Goal: Task Accomplishment & Management: Use online tool/utility

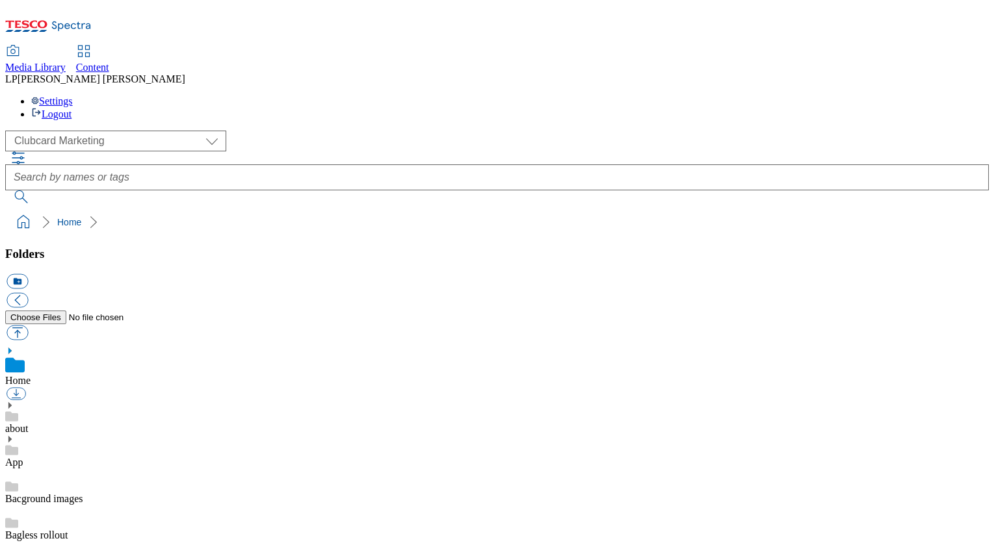
scroll to position [2, 0]
click at [82, 131] on select "Clubcard Marketing Demo Dotcom UK Emails GHS Marketing UK GHS Product UK GHS RO…" at bounding box center [115, 141] width 221 height 21
select select "flare-ghs-roi"
click at [8, 131] on select "Clubcard Marketing Demo Dotcom UK Emails GHS Marketing UK GHS Product UK GHS RO…" at bounding box center [115, 141] width 221 height 21
click at [12, 402] on use at bounding box center [9, 405] width 3 height 6
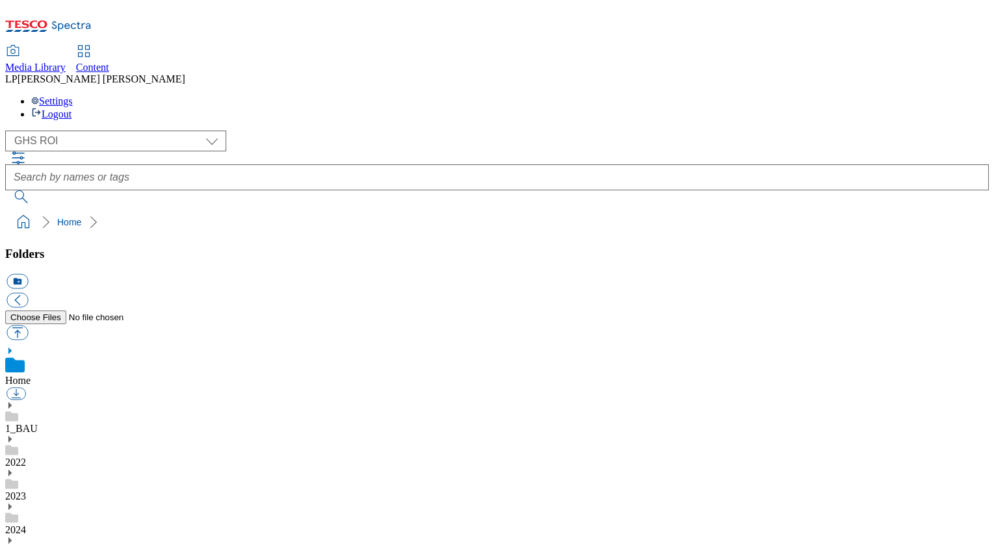
click at [12, 537] on use at bounding box center [9, 540] width 3 height 6
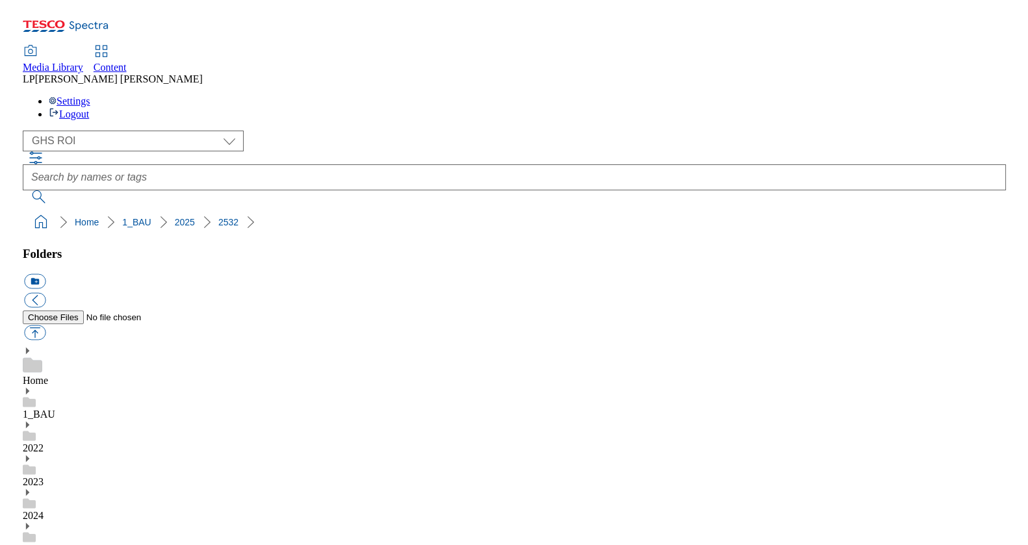
scroll to position [385, 0]
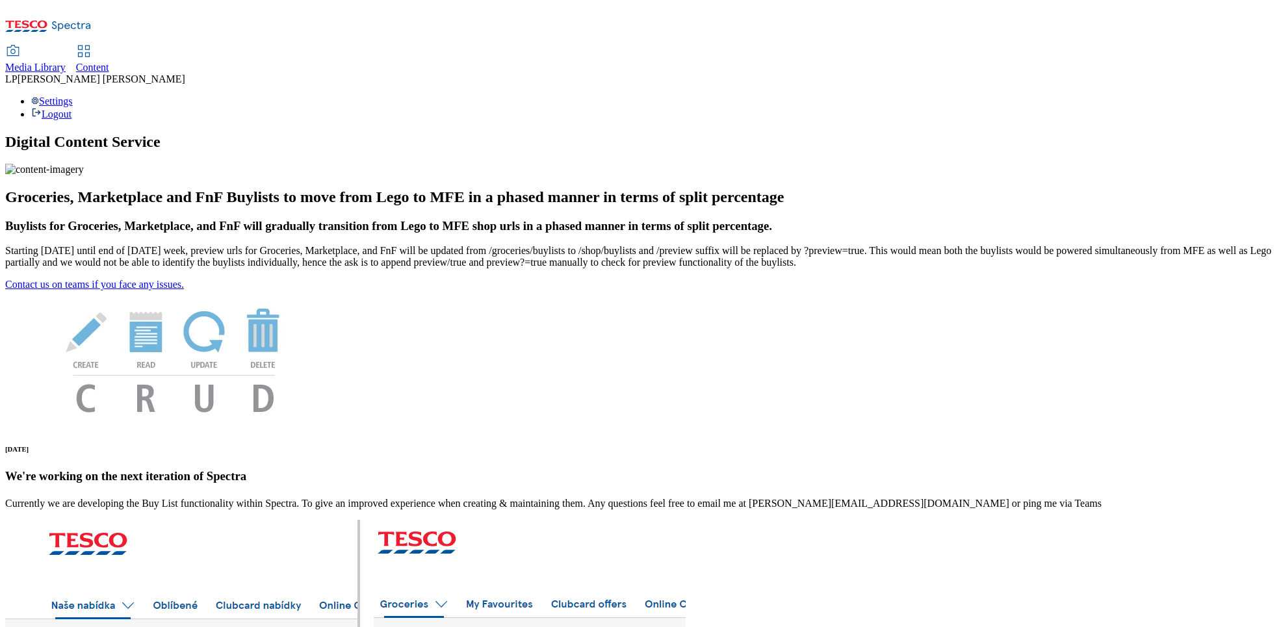
click at [66, 62] on span "Media Library" at bounding box center [35, 67] width 60 height 11
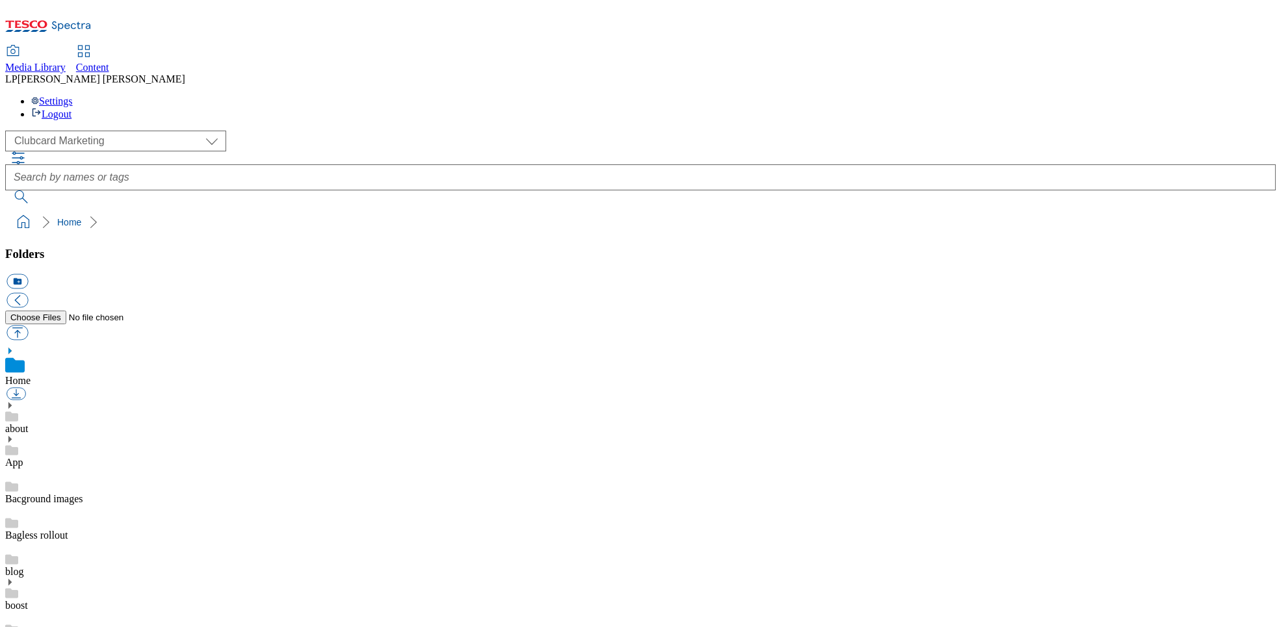
scroll to position [2, 0]
click at [109, 62] on span "Content" at bounding box center [92, 67] width 33 height 11
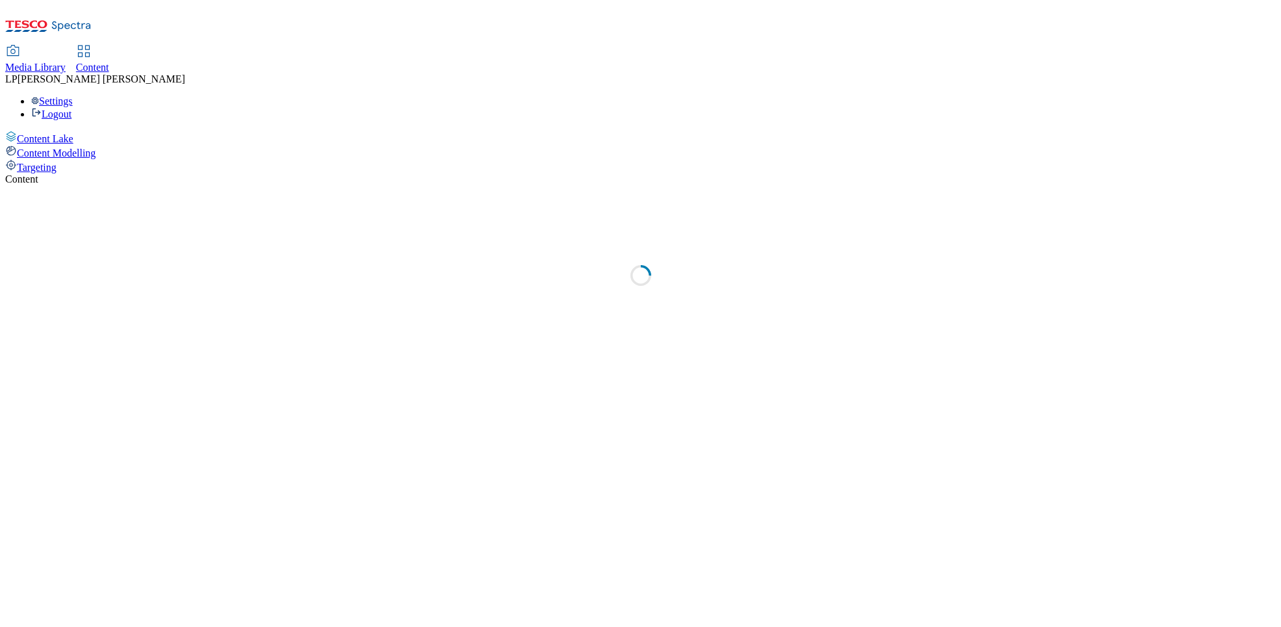
select select "phones-[GEOGRAPHIC_DATA]"
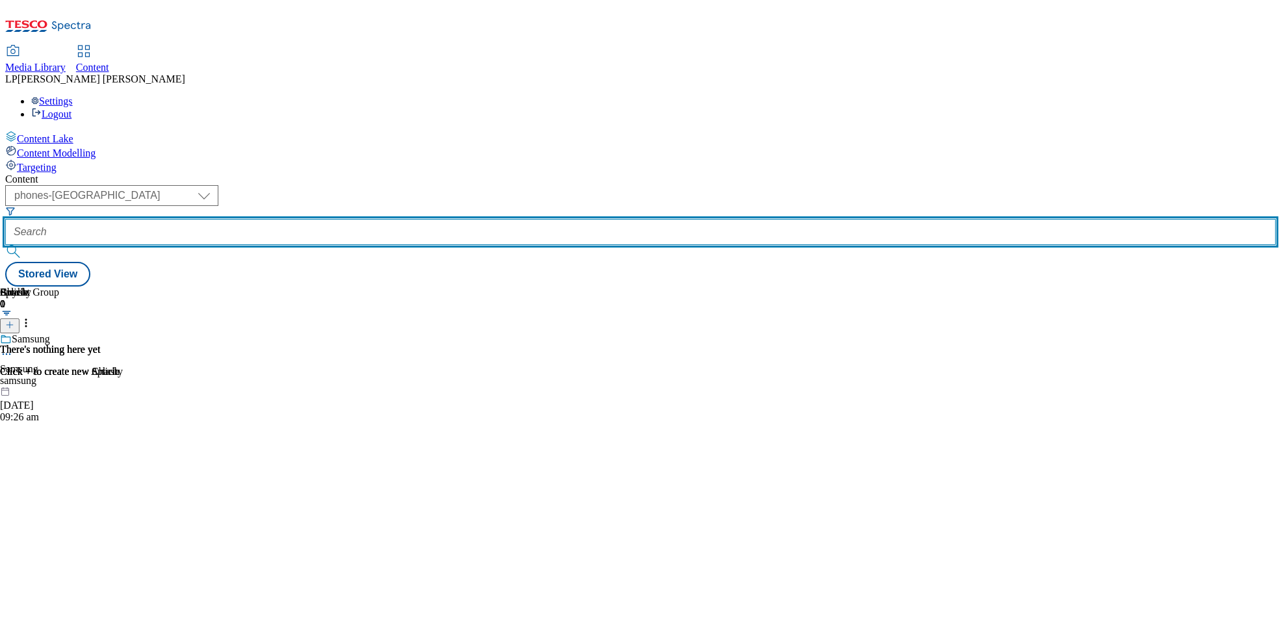
click at [354, 219] on input "text" at bounding box center [640, 232] width 1271 height 26
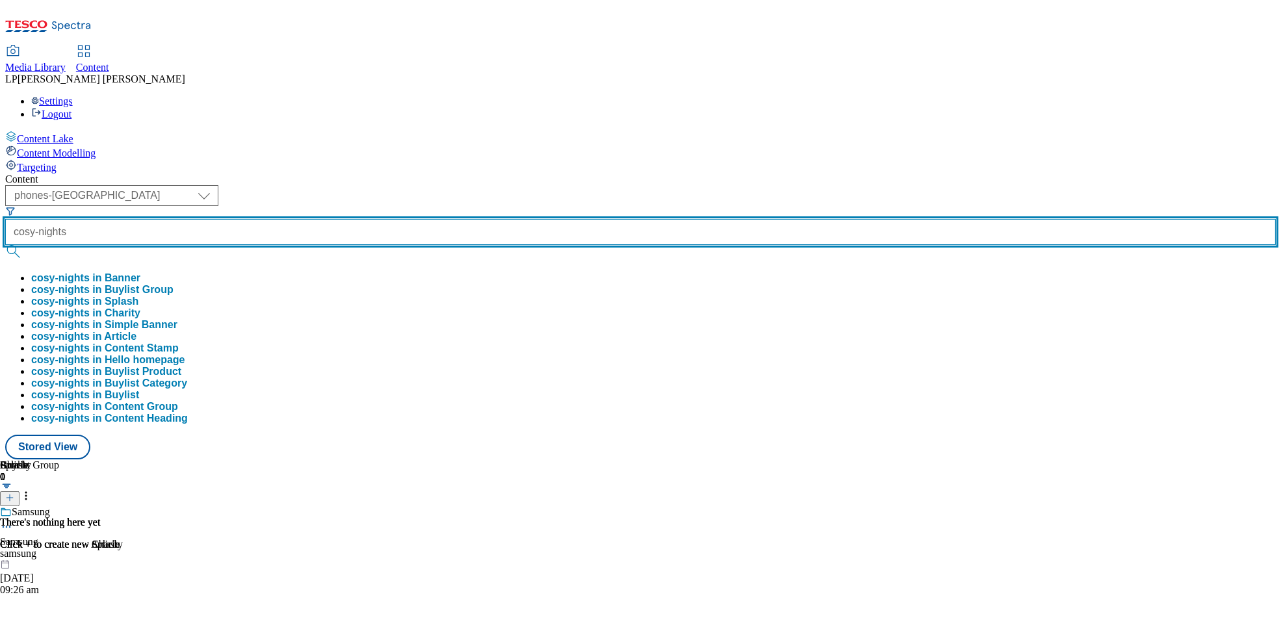
type input "cosy-nights"
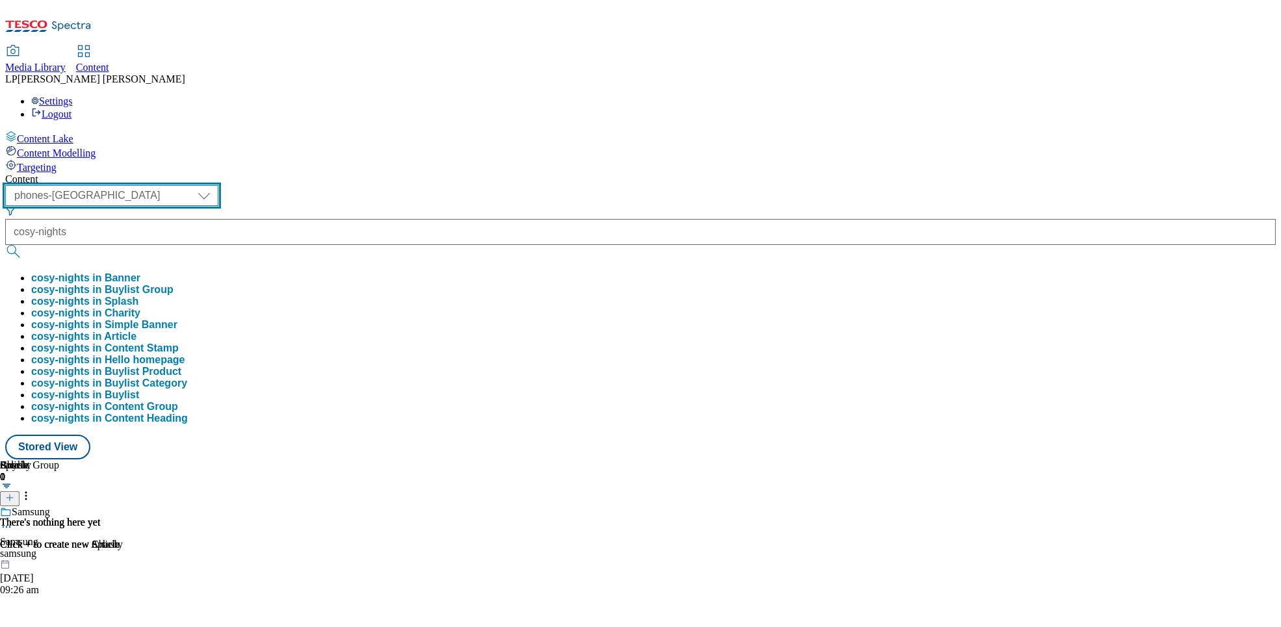
click at [218, 185] on select "dotcom-cz dotcom-hu dotcom-sk fnf-uk ghs-roi ghs-uk group-comms ighs-cz ighs-hu…" at bounding box center [111, 195] width 213 height 21
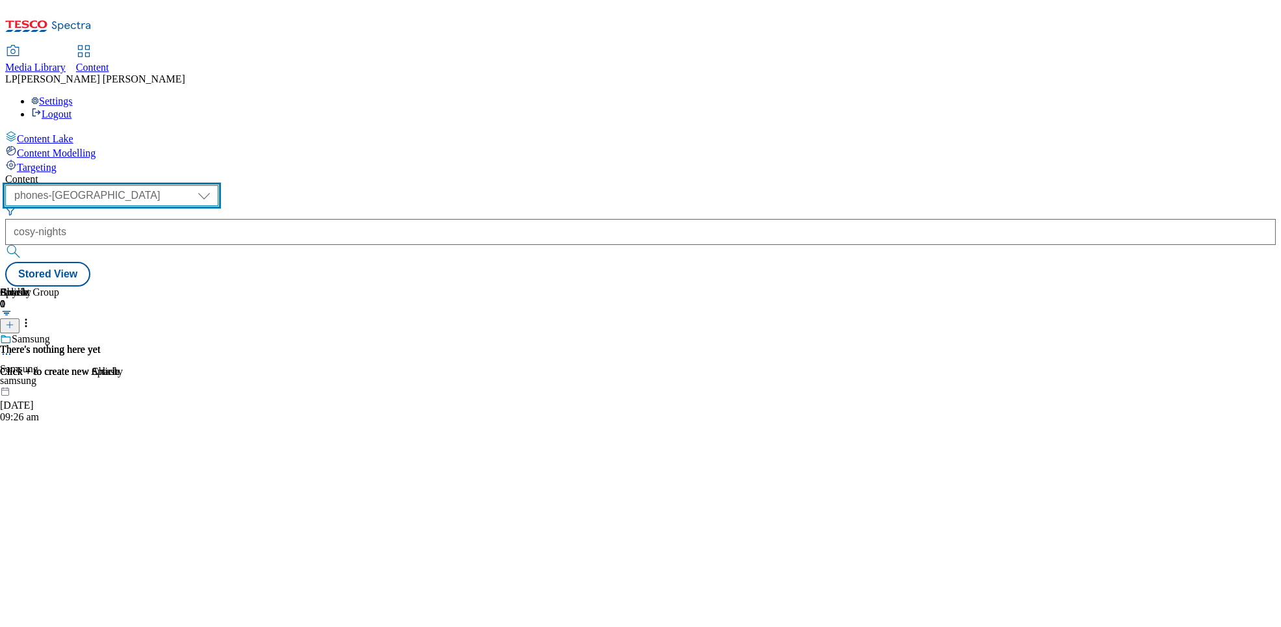
select select "ghs-roi"
click at [169, 185] on select "dotcom-cz dotcom-hu dotcom-sk fnf-uk ghs-roi ghs-uk group-comms ighs-cz ighs-hu…" at bounding box center [111, 195] width 213 height 21
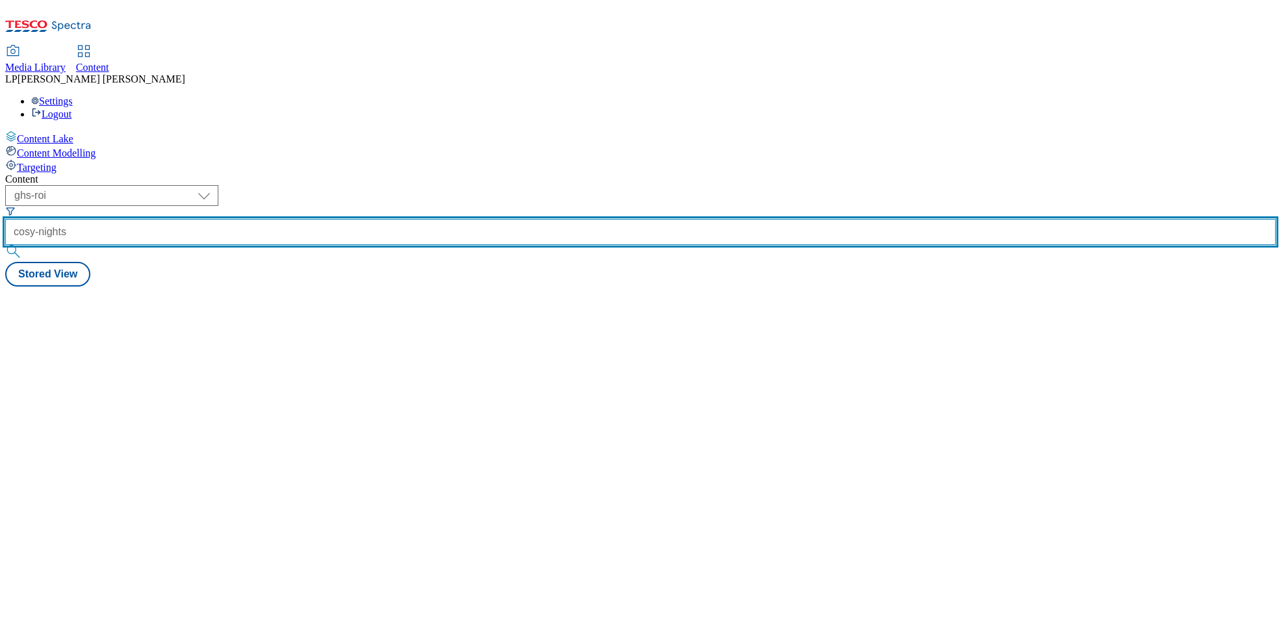
click at [415, 219] on input "cosy-nights" at bounding box center [640, 232] width 1271 height 26
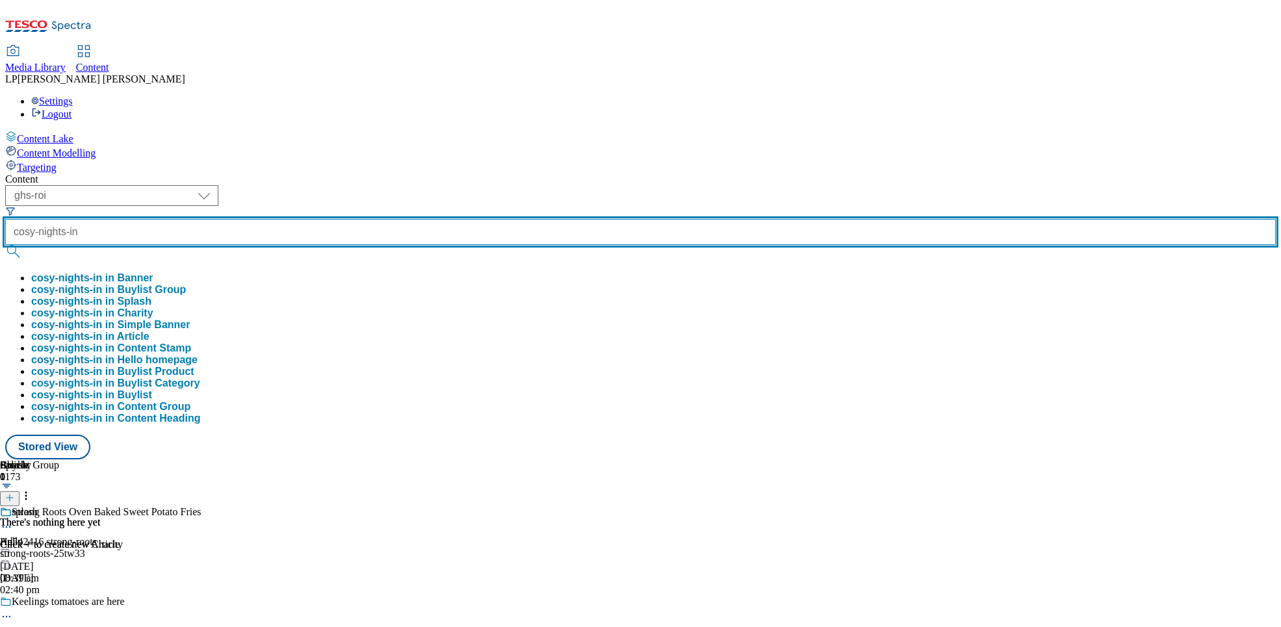
type input "cosy-nights-in"
click at [5, 245] on button "submit" at bounding box center [14, 251] width 18 height 13
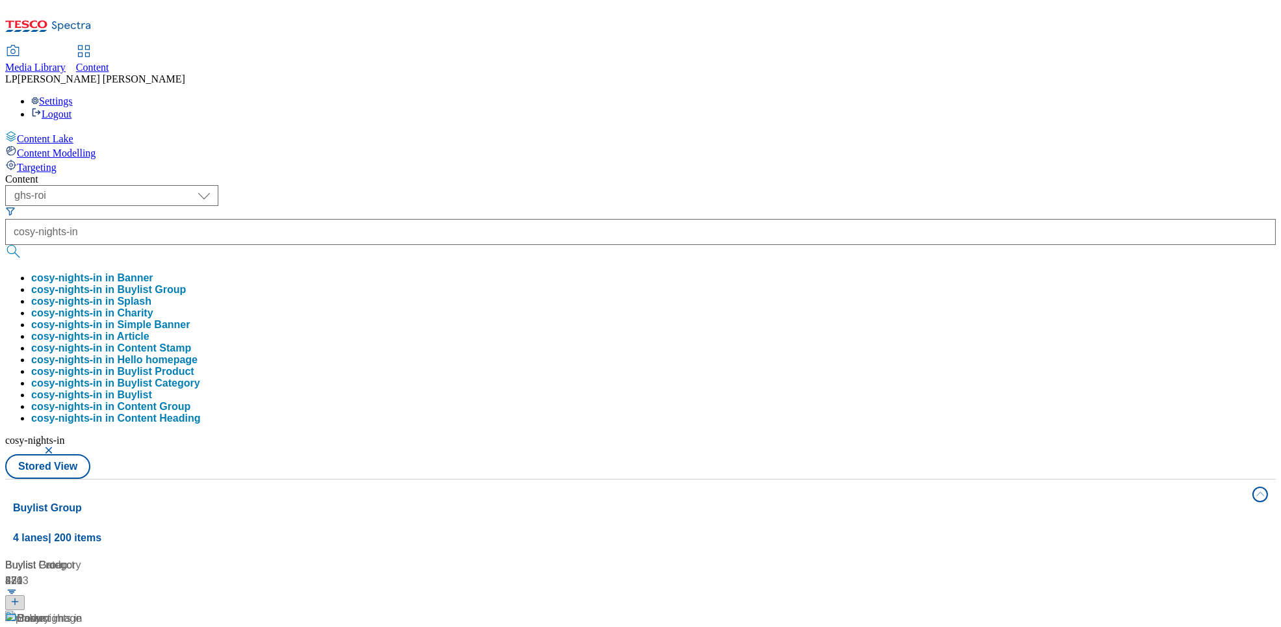
click at [404, 174] on div "Content" at bounding box center [640, 180] width 1271 height 12
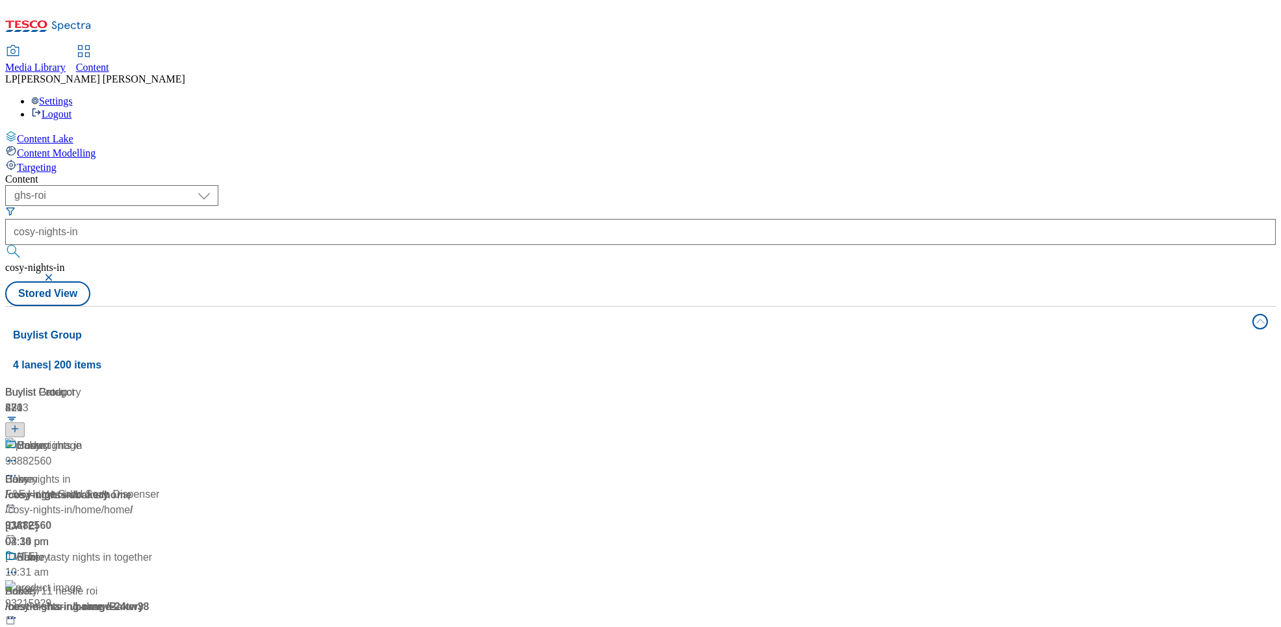
click at [168, 487] on div "/ cosy-nights-in" at bounding box center [86, 495] width 162 height 16
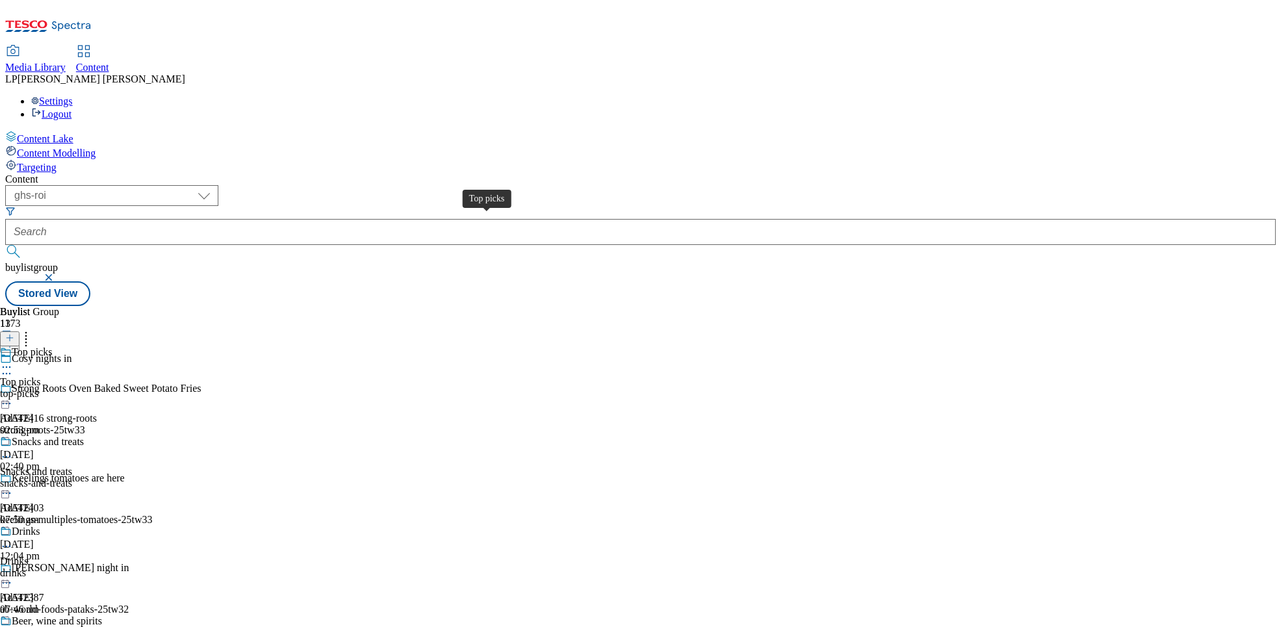
click at [40, 376] on span "Top picks" at bounding box center [20, 382] width 40 height 12
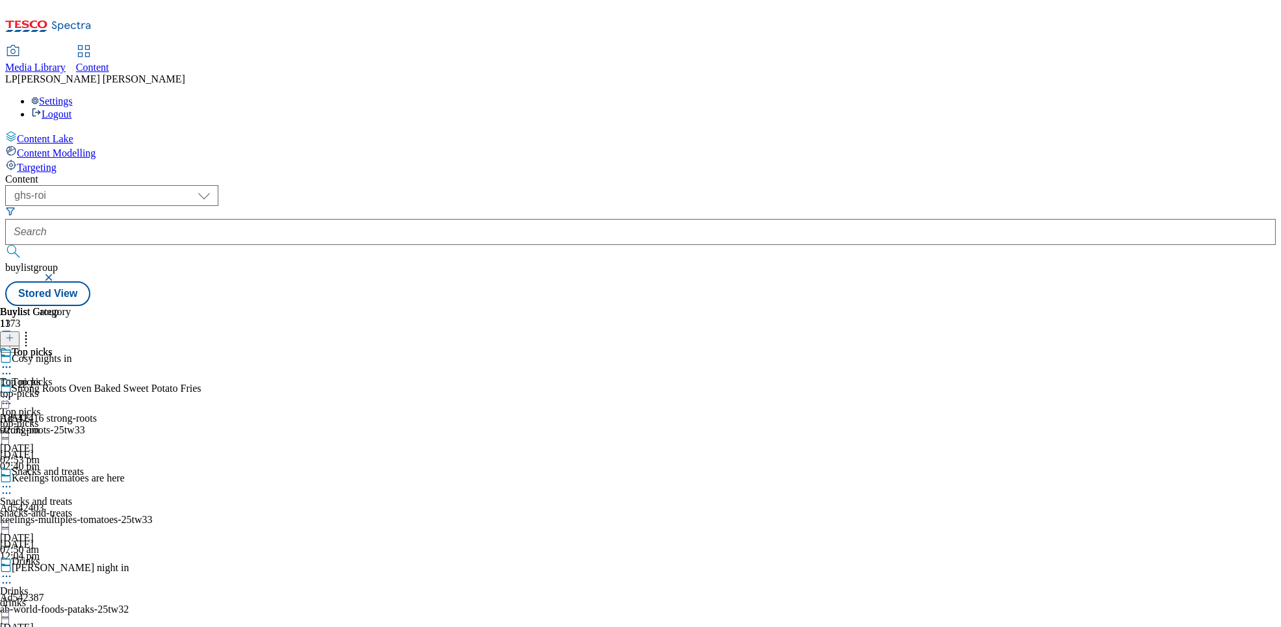
click at [13, 391] on icon at bounding box center [6, 397] width 13 height 13
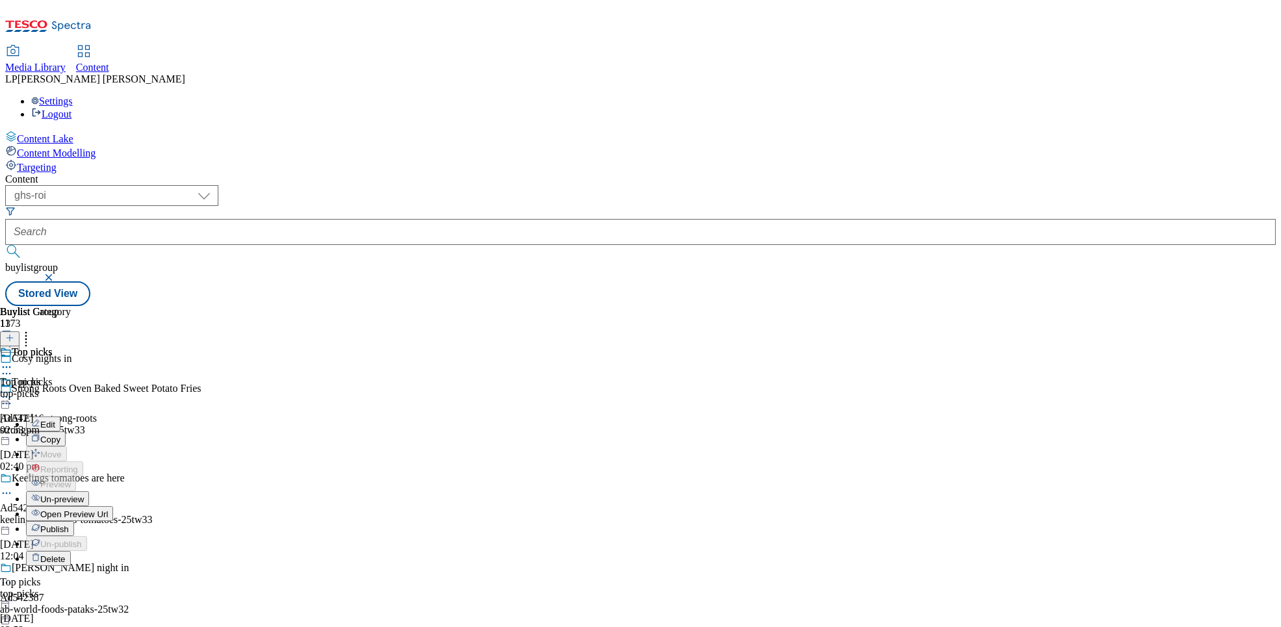
click at [108, 510] on span "Open Preview Url" at bounding box center [74, 515] width 68 height 10
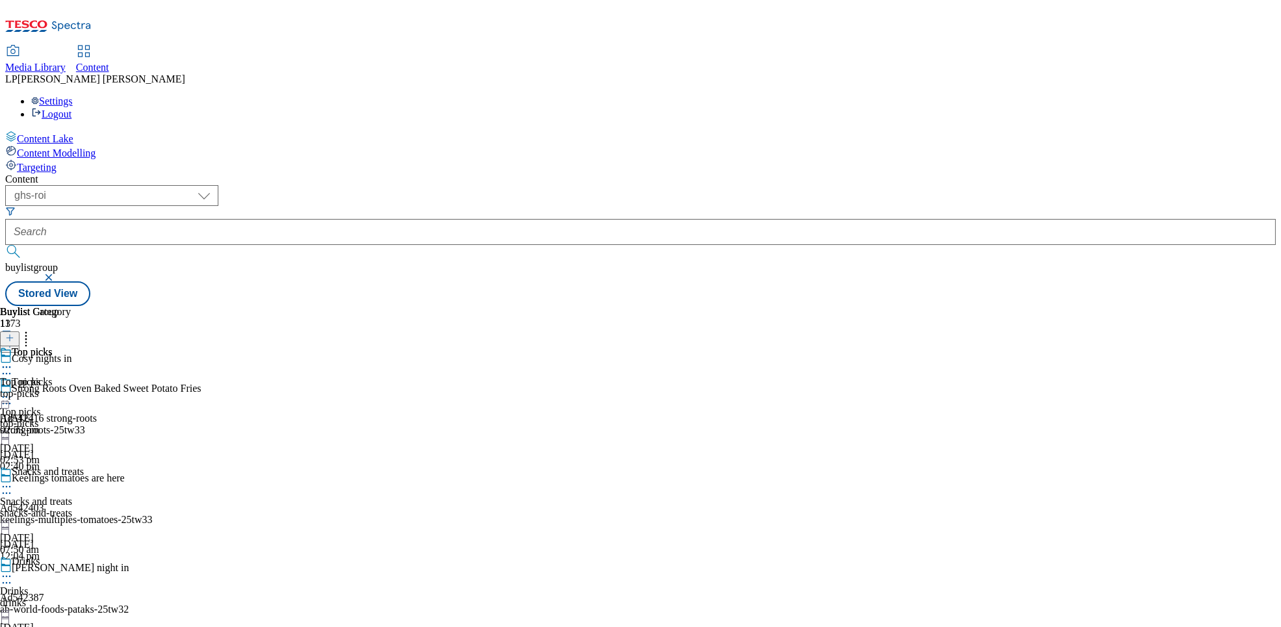
click at [102, 376] on div "Top picks" at bounding box center [51, 391] width 102 height 30
click at [8, 396] on circle at bounding box center [7, 397] width 2 height 2
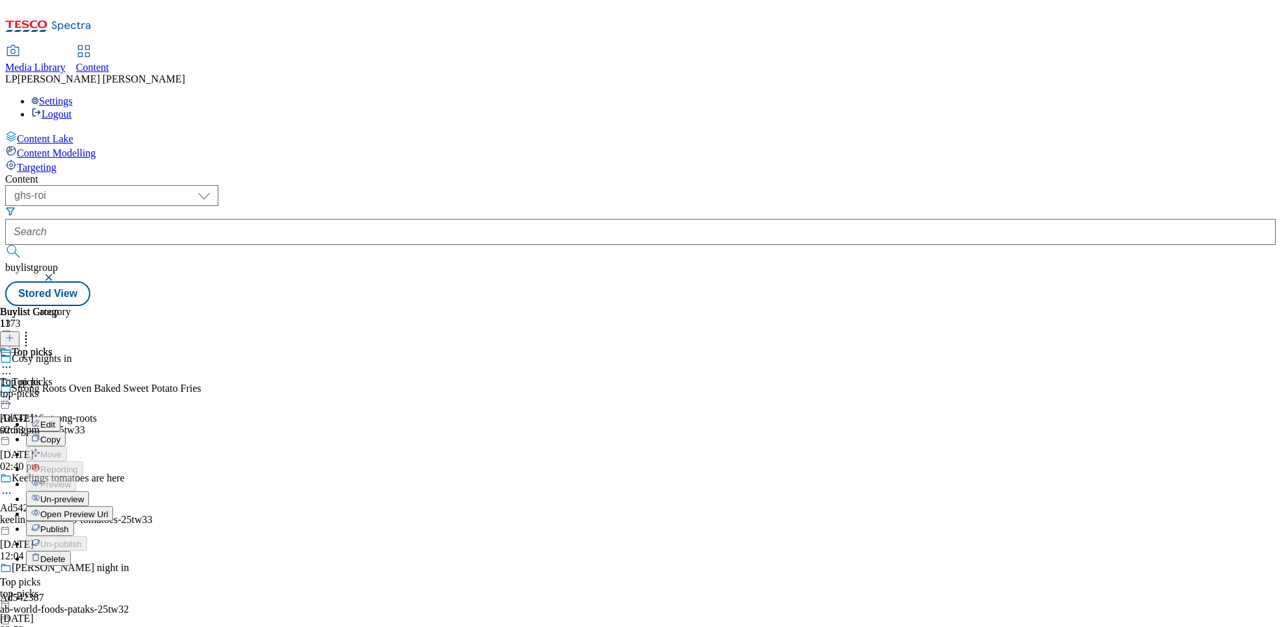
click at [8, 396] on circle at bounding box center [7, 397] width 2 height 2
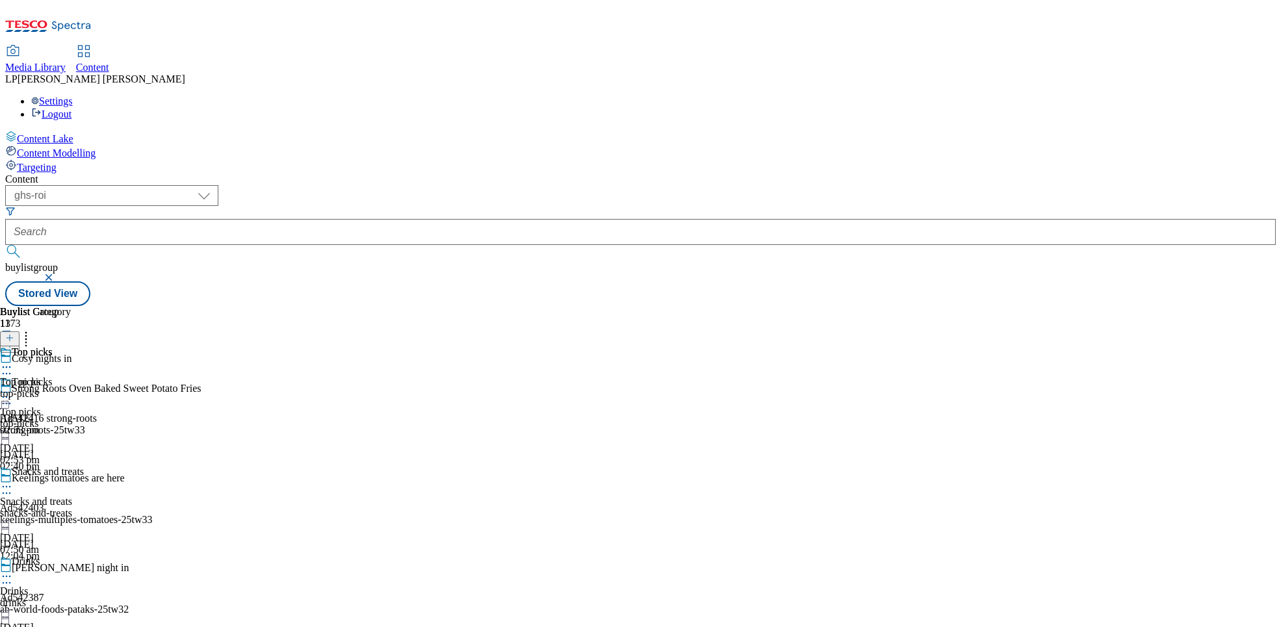
click at [8, 396] on circle at bounding box center [7, 397] width 2 height 2
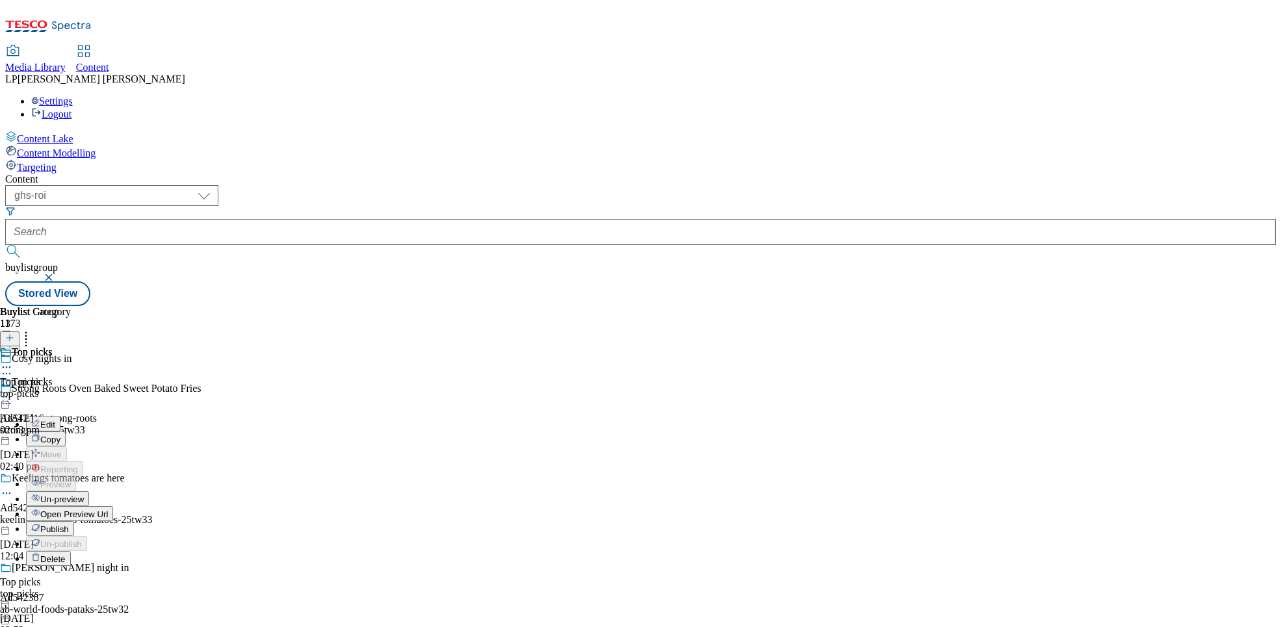
click at [71, 357] on div "Top picks Top picks top-picks 25 Sept 2025 02:53 pm" at bounding box center [35, 391] width 71 height 90
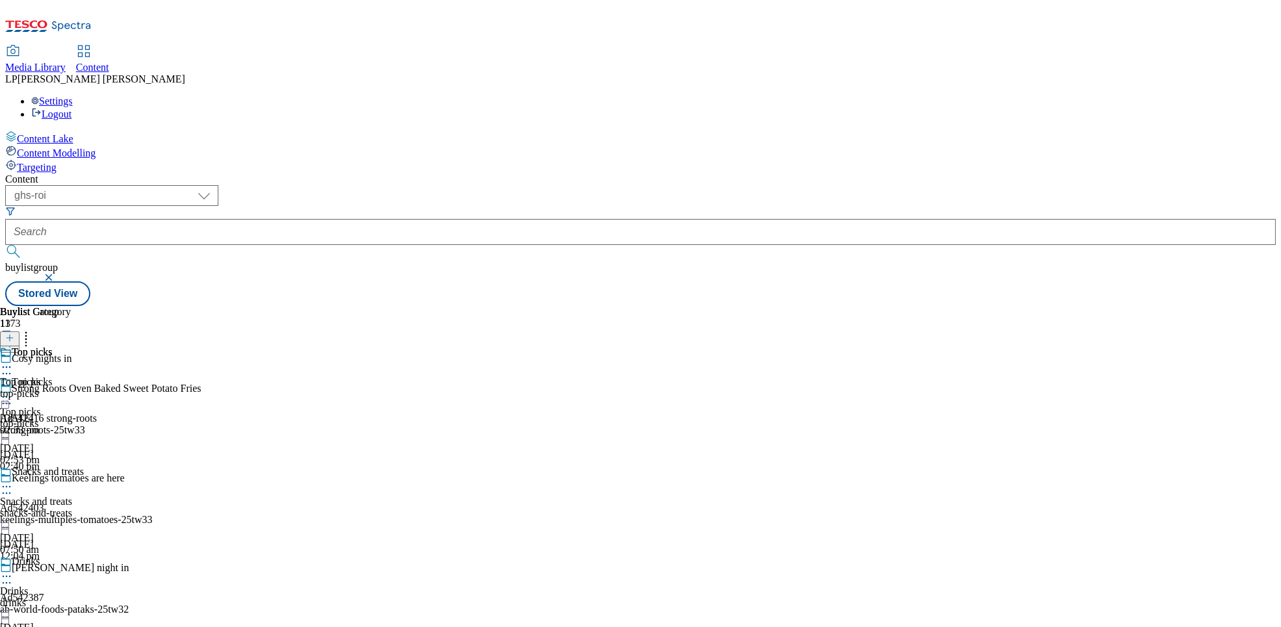
click at [13, 480] on icon at bounding box center [6, 486] width 13 height 13
click at [11, 486] on circle at bounding box center [10, 487] width 2 height 2
click at [13, 391] on icon at bounding box center [6, 397] width 13 height 13
click at [52, 376] on div "Top picks" at bounding box center [32, 382] width 40 height 12
click at [71, 388] on div "top-picks" at bounding box center [35, 394] width 71 height 12
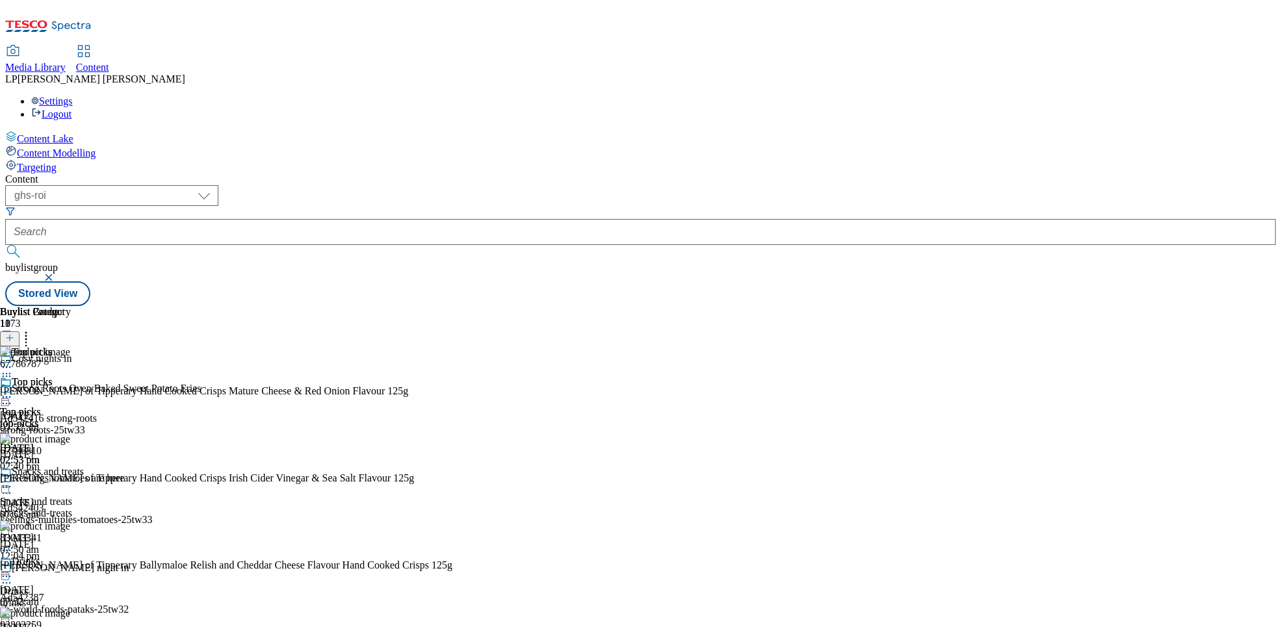
click at [102, 418] on div "top-picks" at bounding box center [51, 424] width 102 height 12
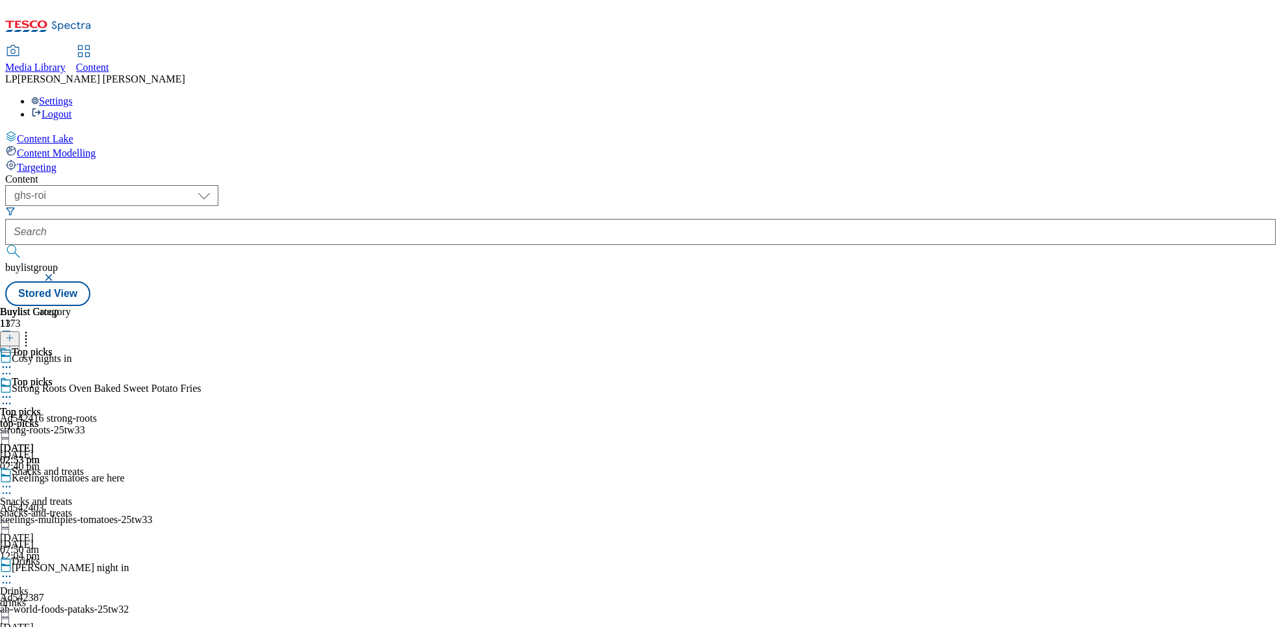
click at [13, 391] on icon at bounding box center [6, 397] width 13 height 13
click at [69, 524] on span "Publish" at bounding box center [54, 529] width 29 height 10
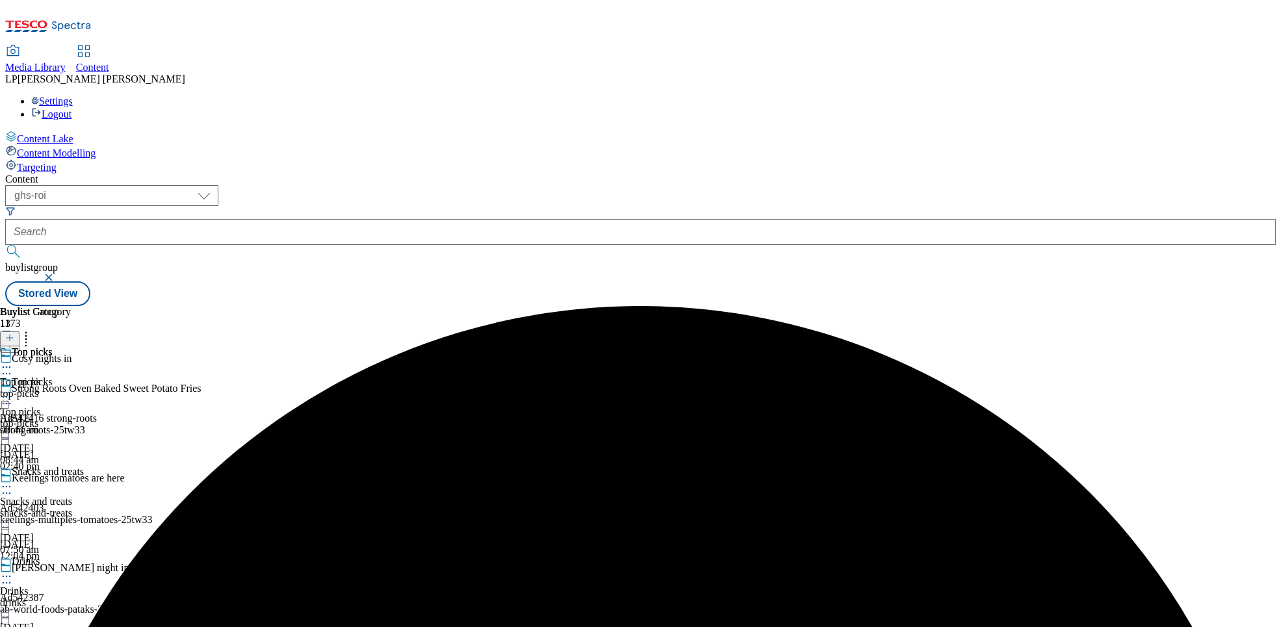
scroll to position [1014, 0]
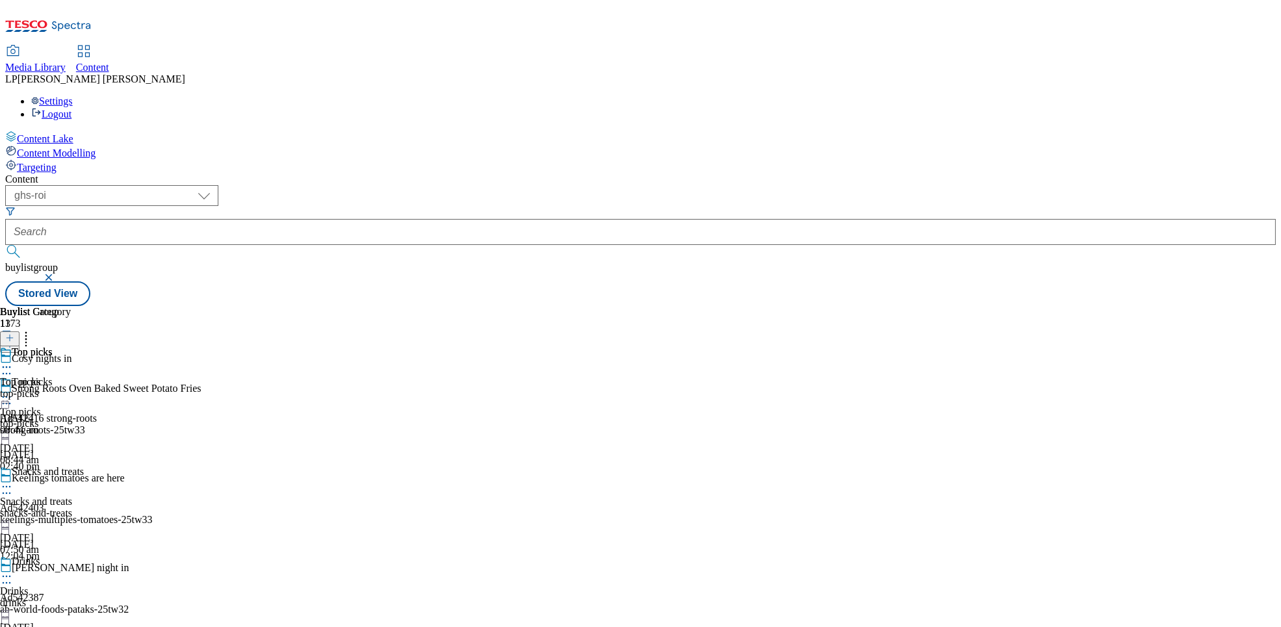
click at [104, 346] on div "Top picks" at bounding box center [52, 361] width 104 height 30
select select "ghs-roi"
